Goal: Task Accomplishment & Management: Manage account settings

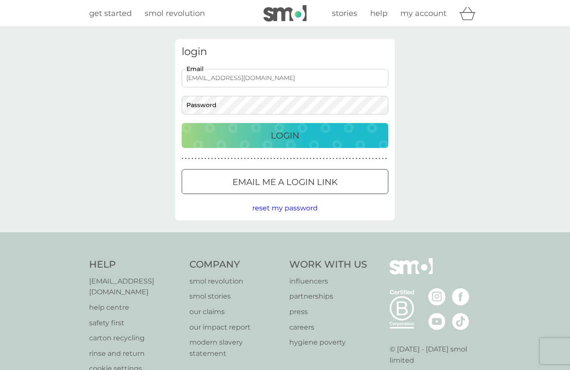
type input "[EMAIL_ADDRESS][DOMAIN_NAME]"
click at [303, 143] on button "Login" at bounding box center [285, 135] width 207 height 25
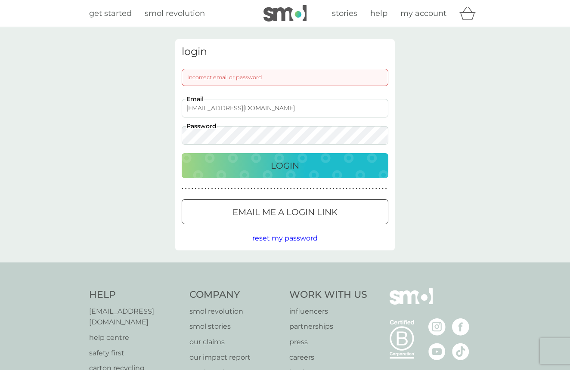
click at [166, 135] on div "login Incorrect email or password [EMAIL_ADDRESS][DOMAIN_NAME] Email Password L…" at bounding box center [285, 145] width 570 height 236
click at [242, 166] on div "Login" at bounding box center [285, 166] width 190 height 14
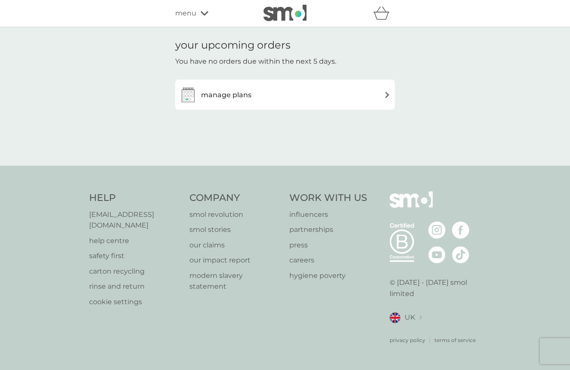
click at [279, 96] on div "manage plans" at bounding box center [285, 94] width 211 height 17
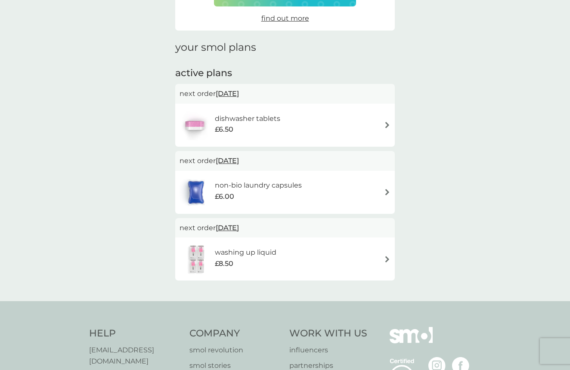
scroll to position [87, 0]
click at [385, 190] on img at bounding box center [387, 192] width 6 height 6
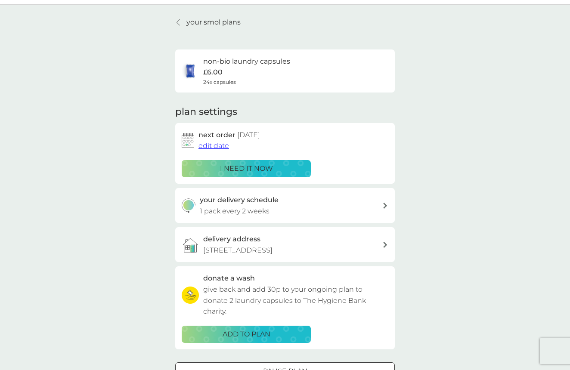
scroll to position [22, 0]
click at [386, 204] on icon at bounding box center [385, 206] width 4 height 6
select select "14"
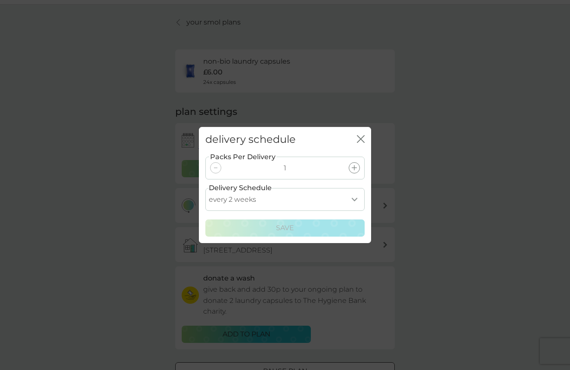
click at [353, 166] on icon at bounding box center [354, 167] width 5 height 5
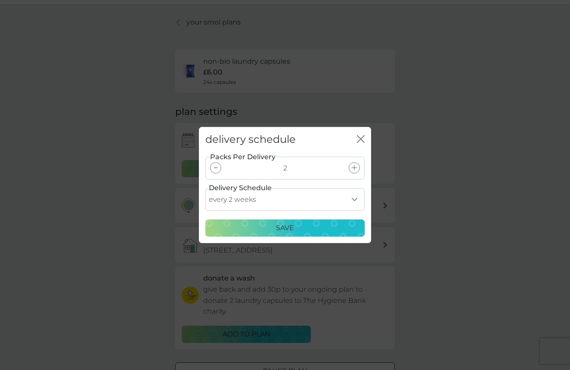
click at [292, 231] on p "Save" at bounding box center [285, 228] width 18 height 11
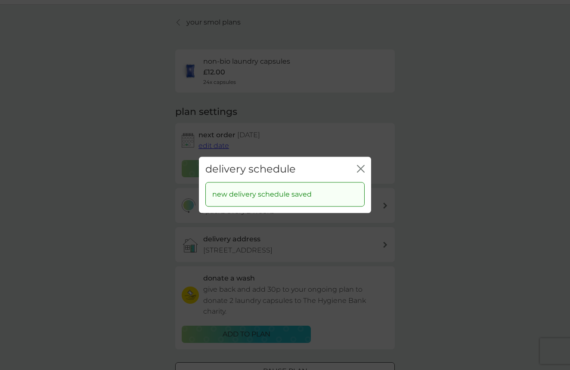
click at [361, 167] on icon "close" at bounding box center [361, 169] width 8 height 8
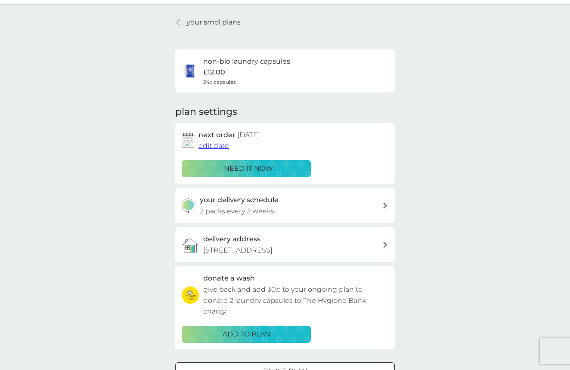
click at [386, 199] on div "your delivery schedule 2 packs every 2 weeks" at bounding box center [285, 205] width 220 height 35
select select "14"
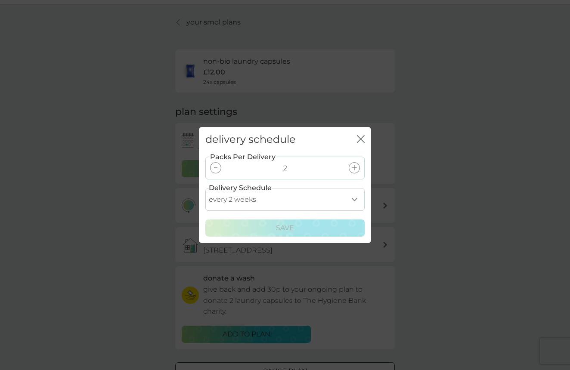
click at [218, 169] on div at bounding box center [215, 167] width 11 height 11
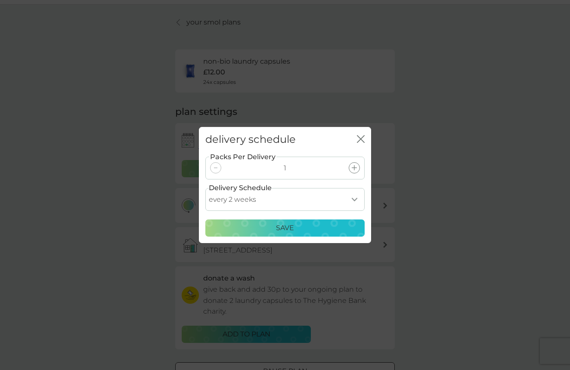
click at [321, 227] on div "Save" at bounding box center [285, 228] width 148 height 11
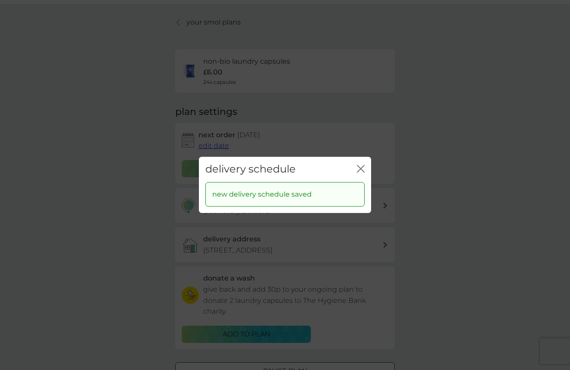
click at [361, 169] on icon "close" at bounding box center [362, 168] width 3 height 7
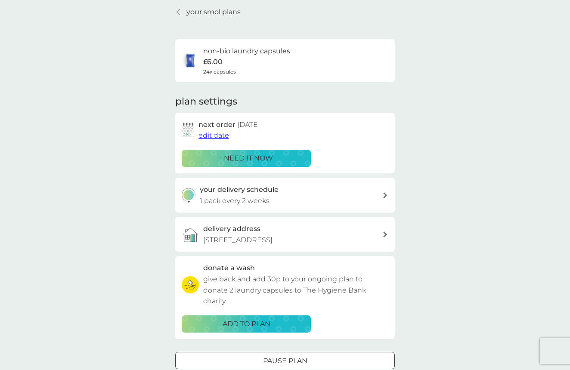
scroll to position [37, 0]
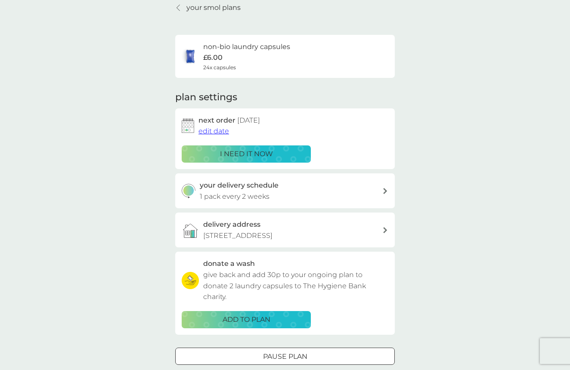
click at [201, 12] on p "your smol plans" at bounding box center [214, 7] width 54 height 11
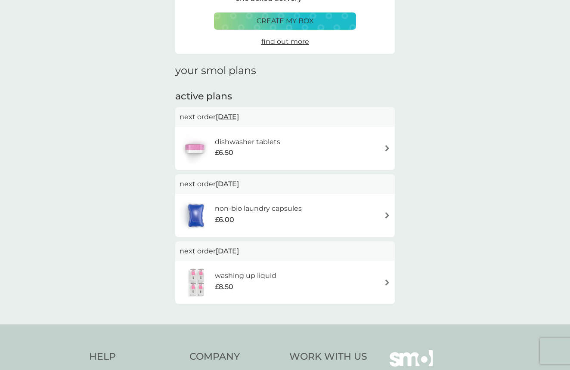
scroll to position [65, 0]
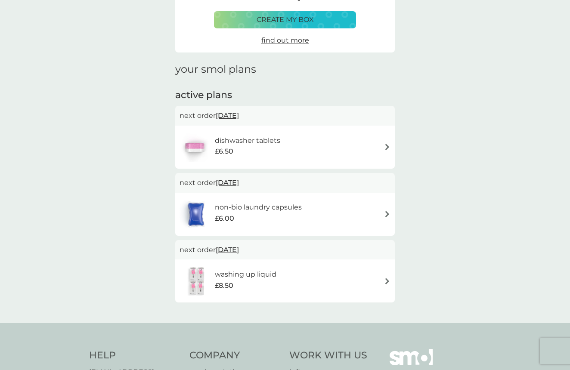
click at [360, 275] on div "washing up liquid £8.50" at bounding box center [285, 281] width 211 height 30
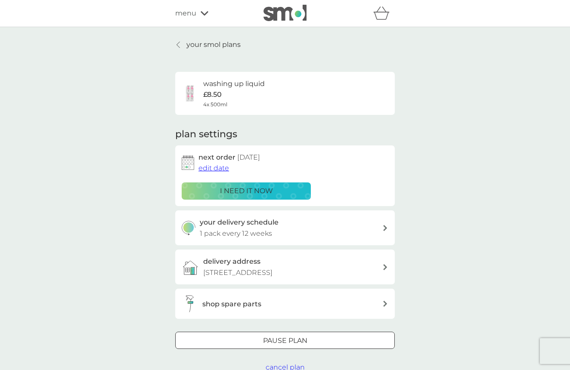
click at [319, 226] on div "your delivery schedule 1 pack every 12 weeks" at bounding box center [291, 228] width 183 height 22
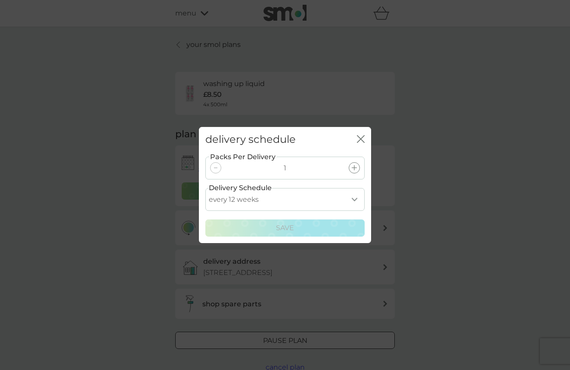
select select "210"
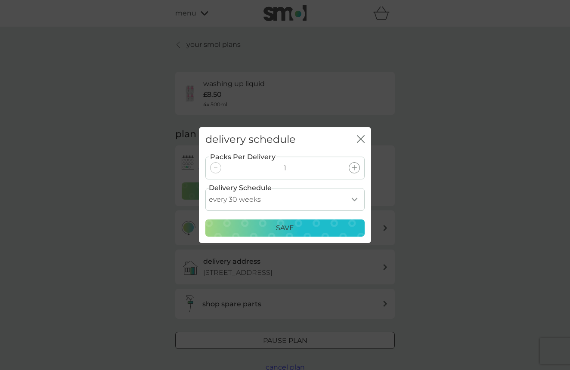
click at [291, 231] on p "Save" at bounding box center [285, 228] width 18 height 11
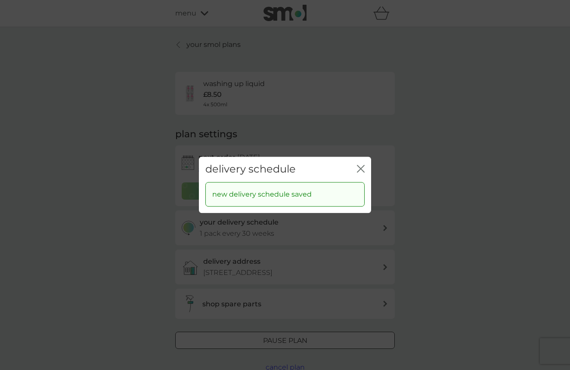
click at [358, 171] on icon "close" at bounding box center [359, 168] width 3 height 7
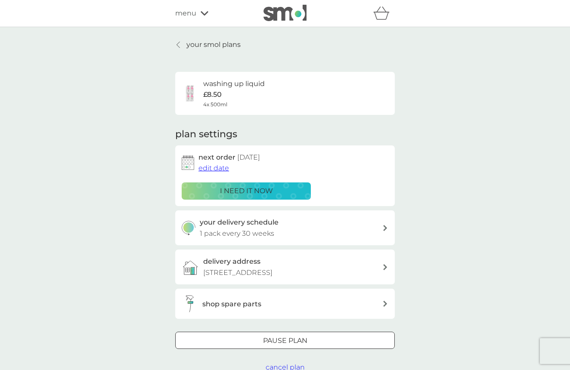
click at [214, 166] on span "edit date" at bounding box center [214, 168] width 31 height 8
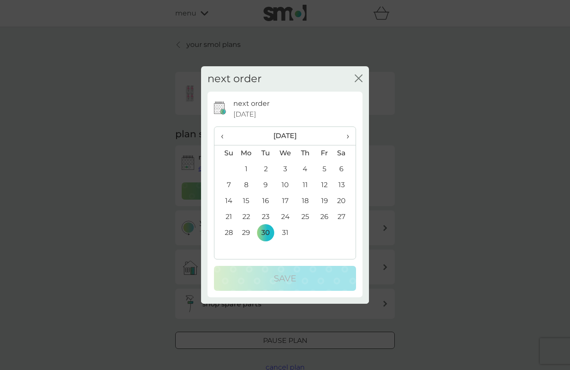
click at [350, 136] on th "›" at bounding box center [345, 136] width 22 height 19
click at [340, 216] on td "21" at bounding box center [345, 217] width 22 height 16
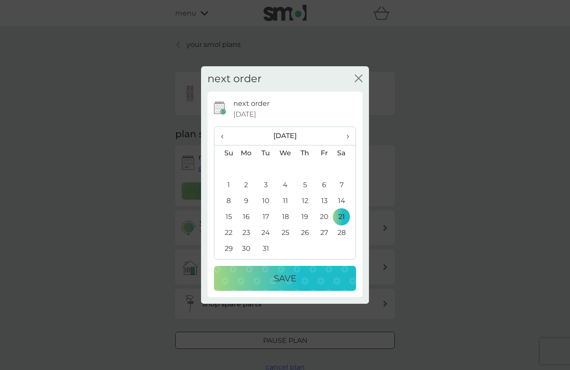
click at [287, 277] on p "Save" at bounding box center [285, 279] width 22 height 14
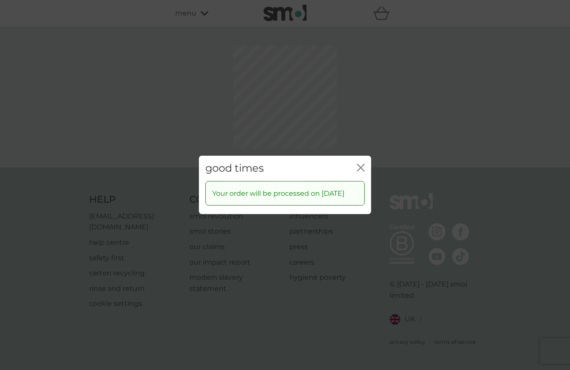
click at [363, 165] on icon "close" at bounding box center [362, 168] width 3 height 7
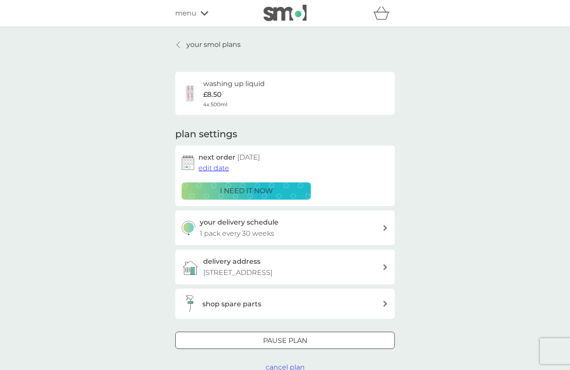
click at [184, 45] on link "your smol plans" at bounding box center [207, 44] width 65 height 11
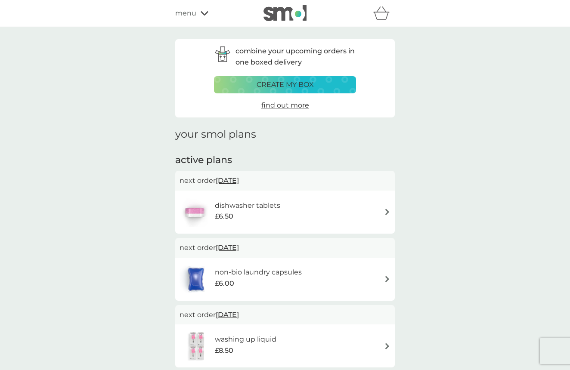
scroll to position [0, 0]
